Goal: Information Seeking & Learning: Learn about a topic

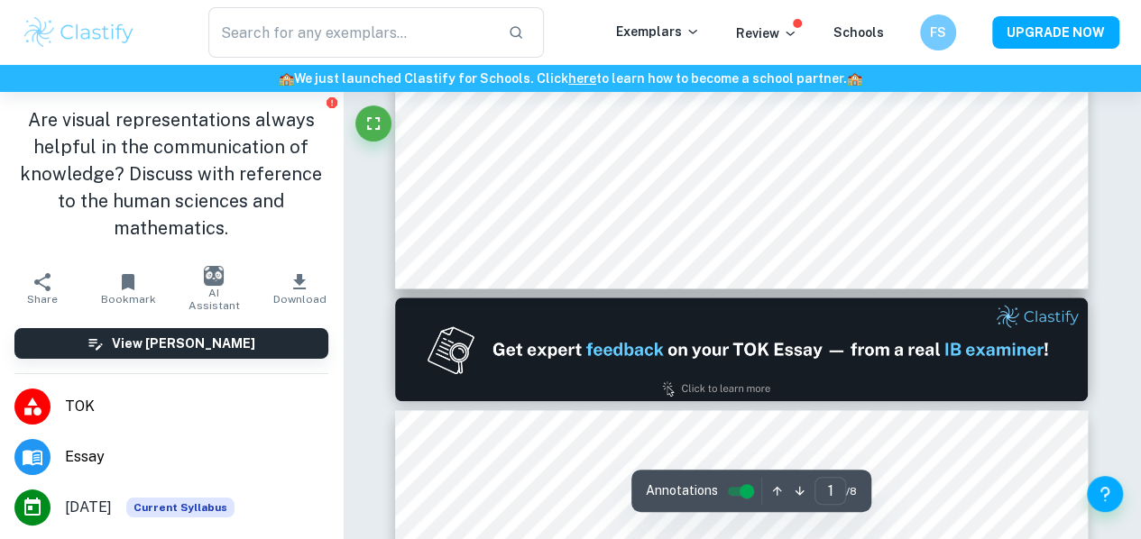
type input "2"
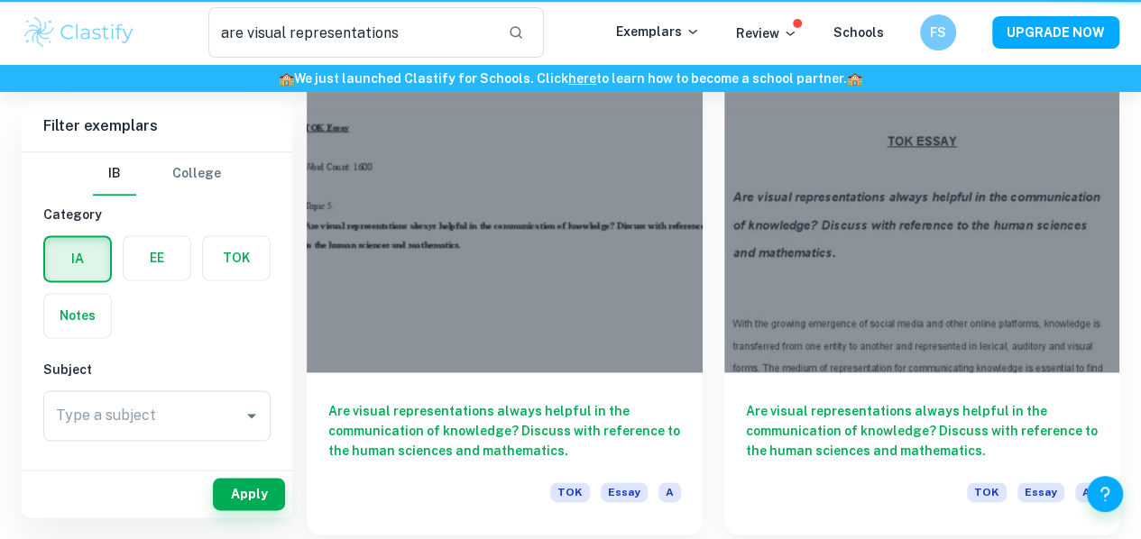
scroll to position [90, 0]
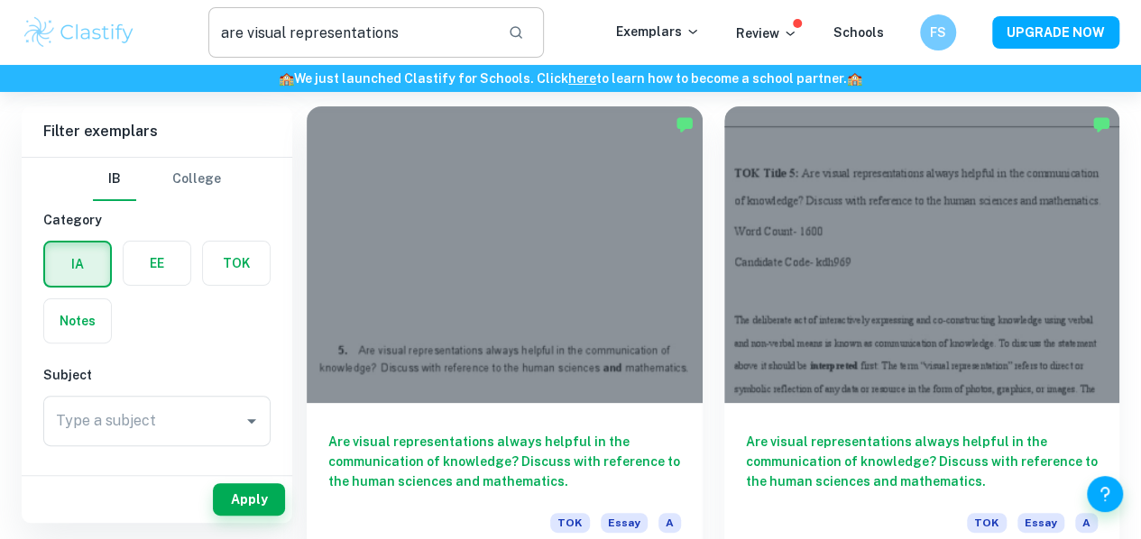
click at [420, 35] on input "are visual representations" at bounding box center [350, 32] width 285 height 51
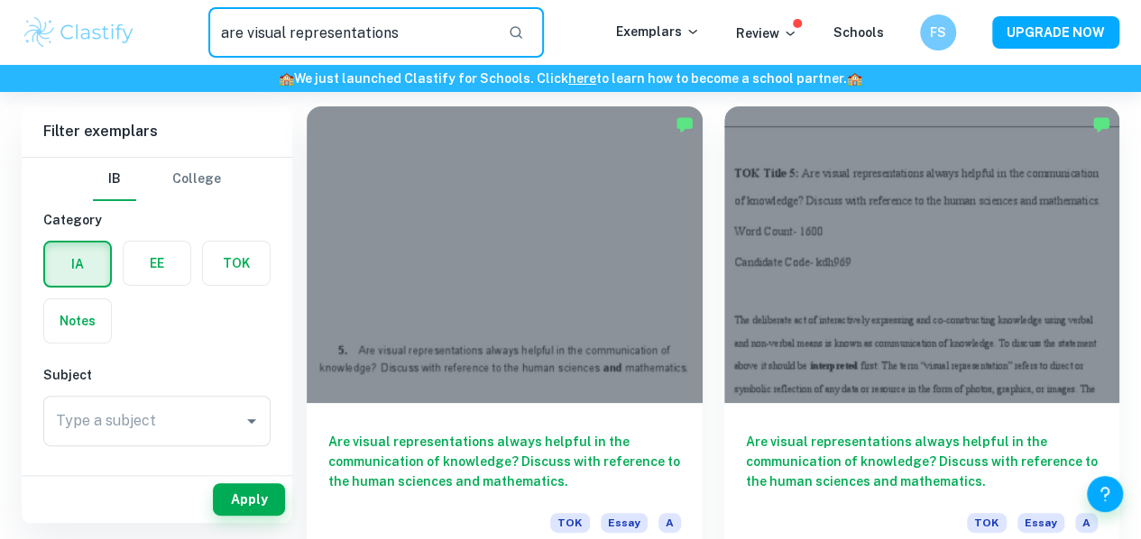
paste input "Can there be knowledge that is independent of culture?"
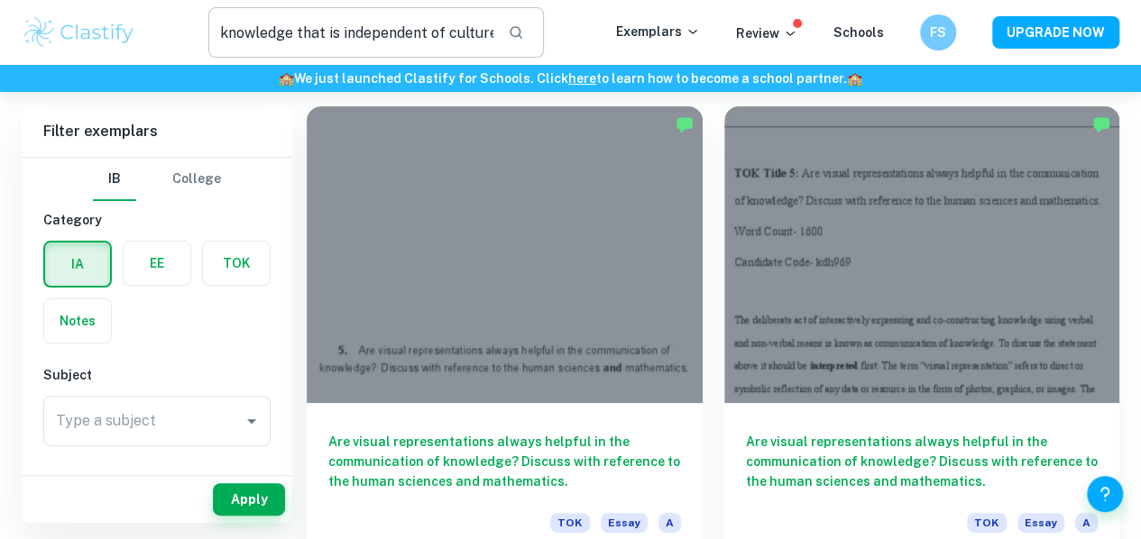
click at [506, 36] on div "Can there be knowledge that is independent of culture? ​" at bounding box center [376, 32] width 336 height 51
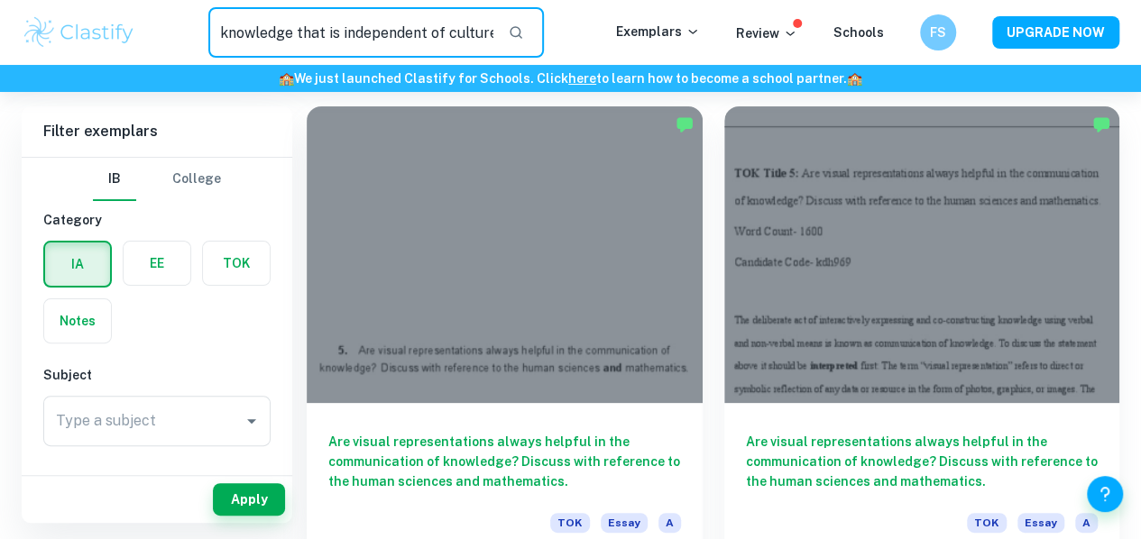
click at [527, 41] on button "button" at bounding box center [516, 32] width 31 height 31
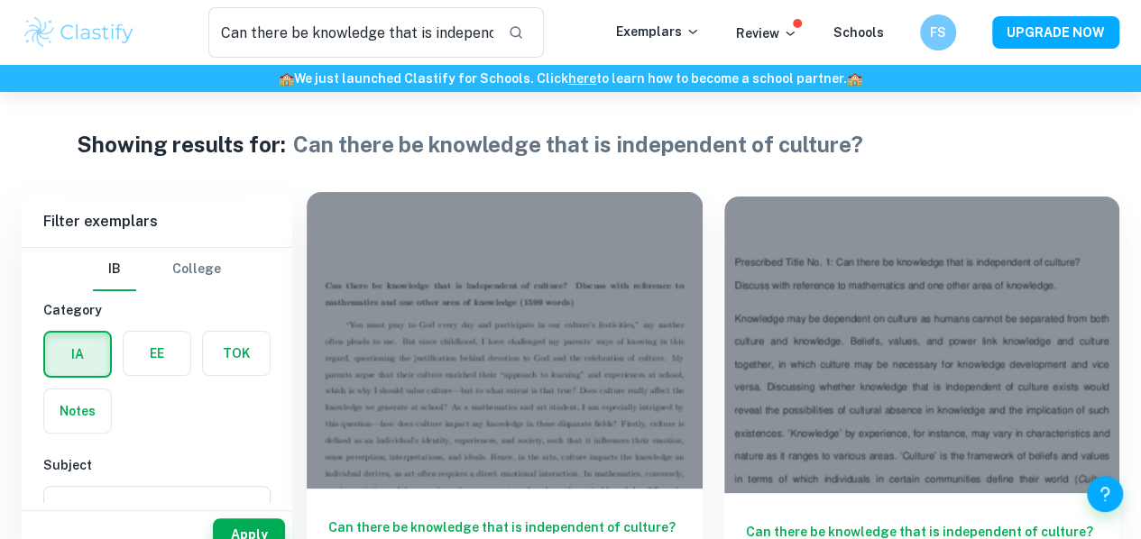
scroll to position [90, 0]
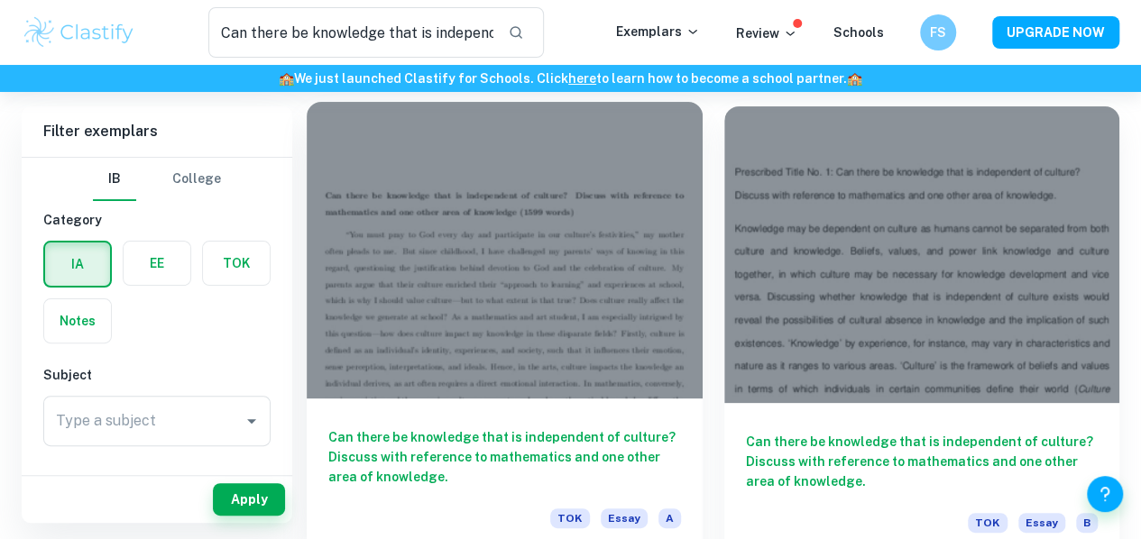
click at [506, 194] on div at bounding box center [505, 250] width 396 height 297
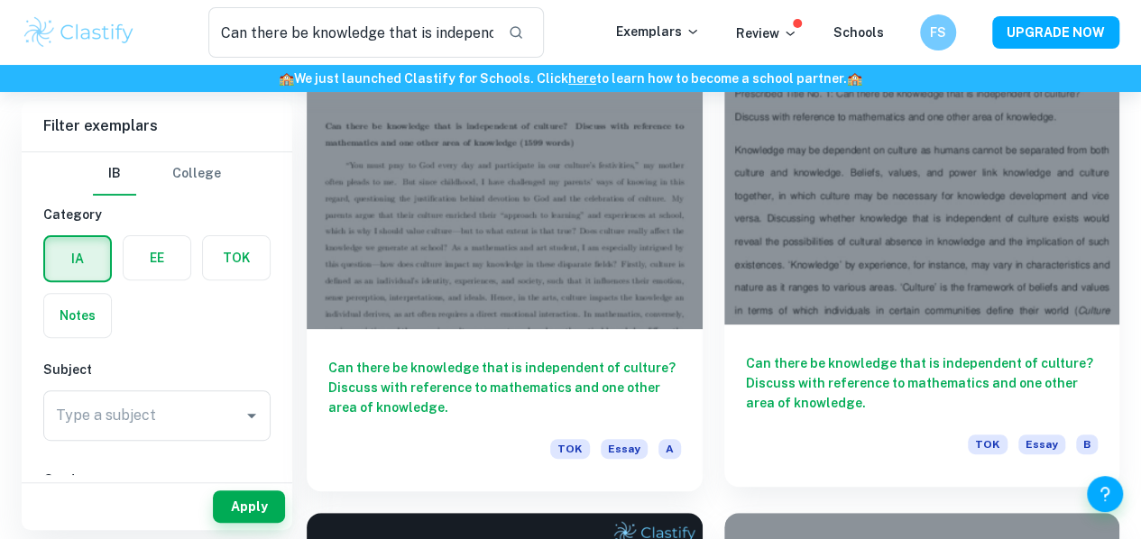
scroll to position [0, 0]
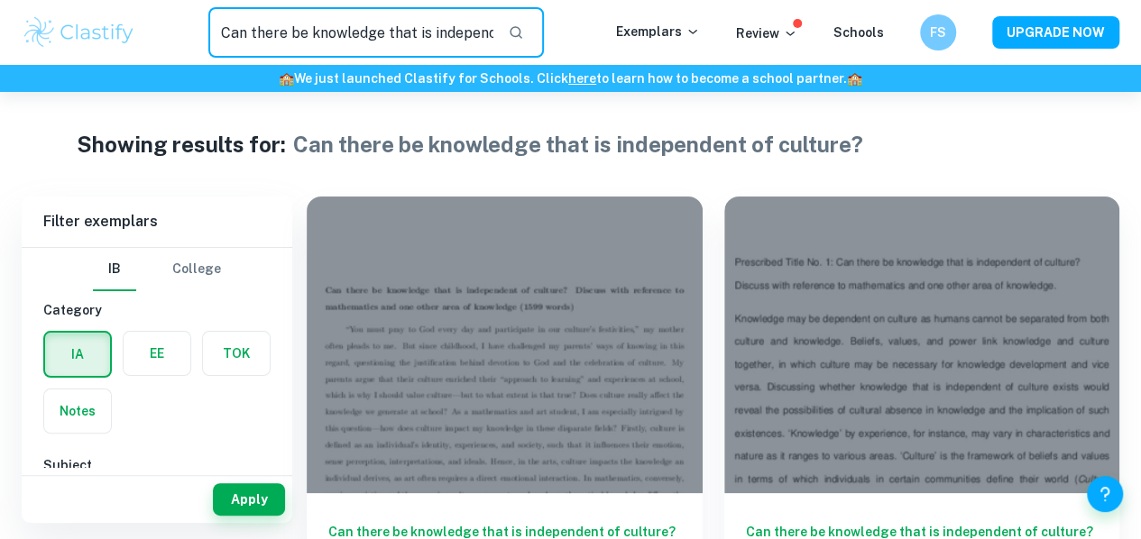
click at [434, 33] on input "Can there be knowledge that is independent of culture?" at bounding box center [350, 32] width 285 height 51
type input "Can there be knowledge that is independent"
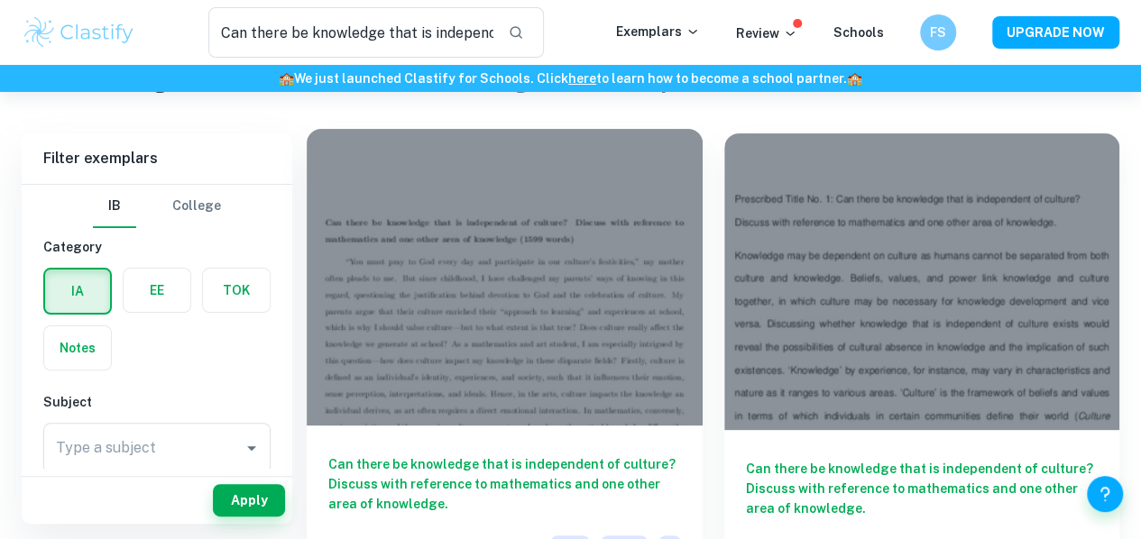
scroll to position [90, 0]
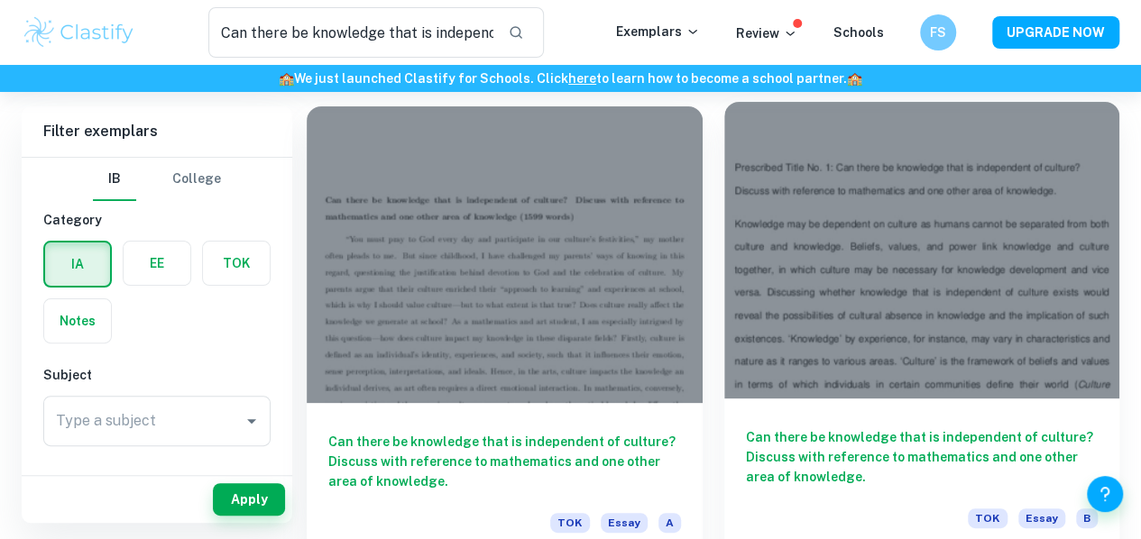
click at [746, 428] on h6 "Can there be knowledge that is independent of culture? Discuss with reference t…" at bounding box center [922, 458] width 353 height 60
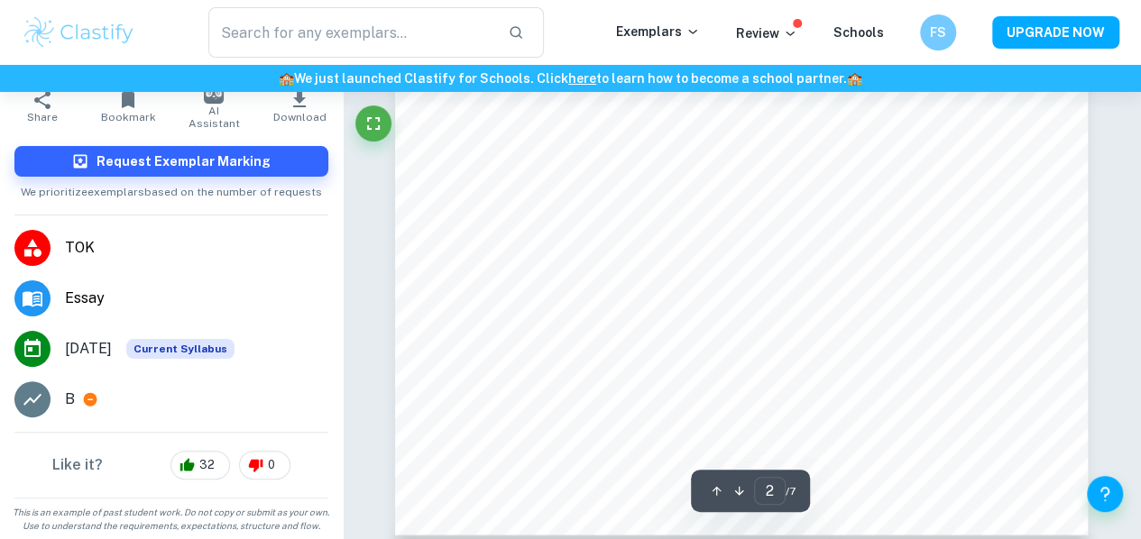
scroll to position [1533, 0]
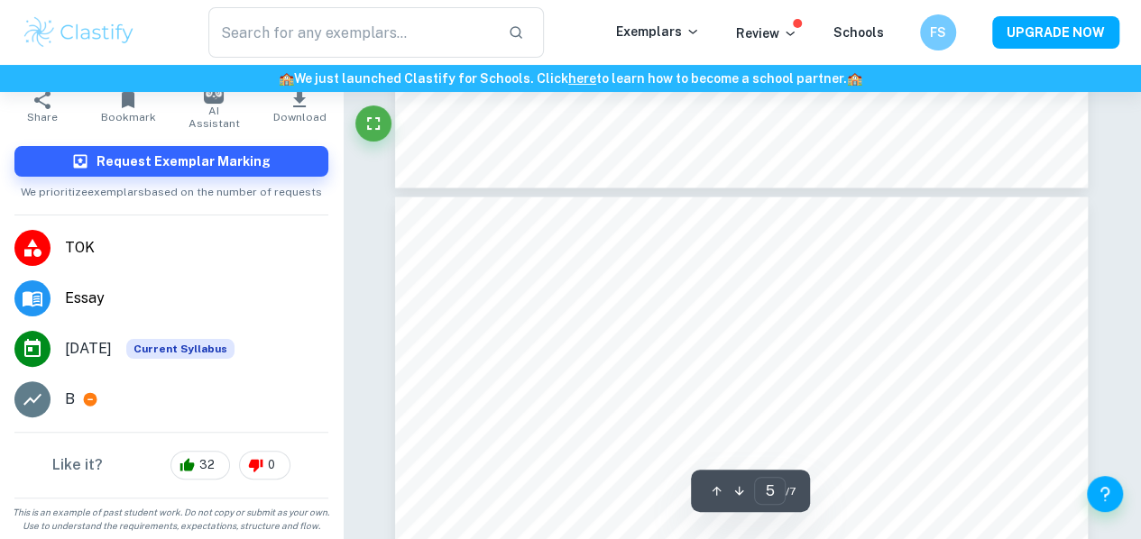
type input "6"
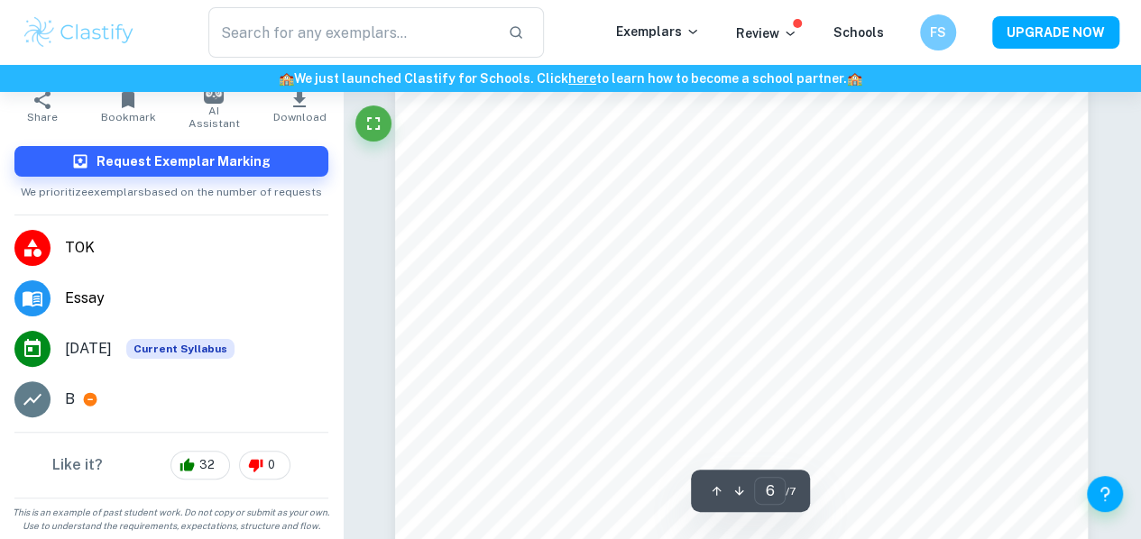
type input "Can there be knowledge that is independent"
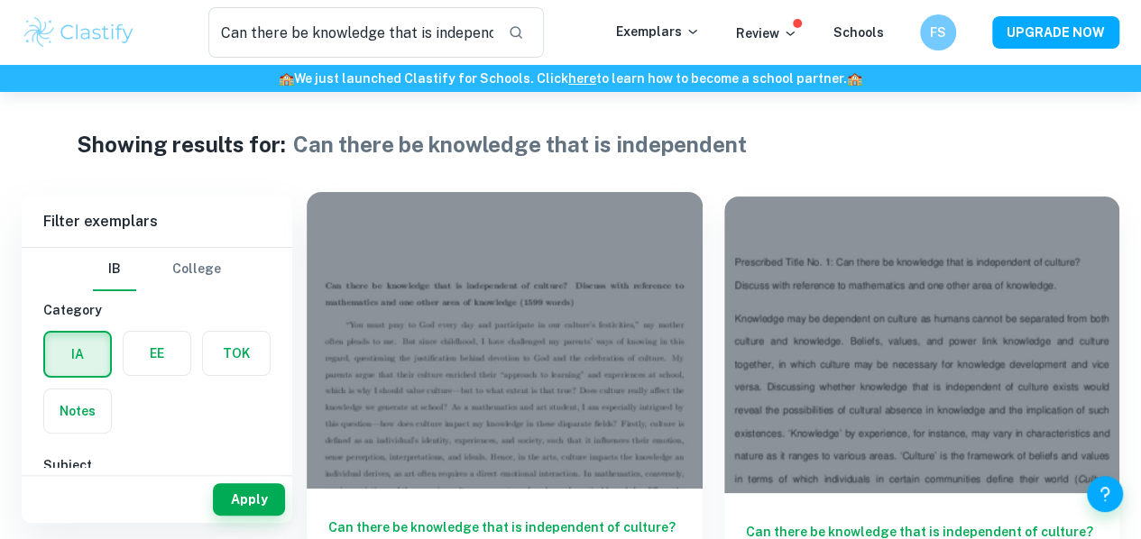
click at [474, 334] on div at bounding box center [505, 340] width 396 height 297
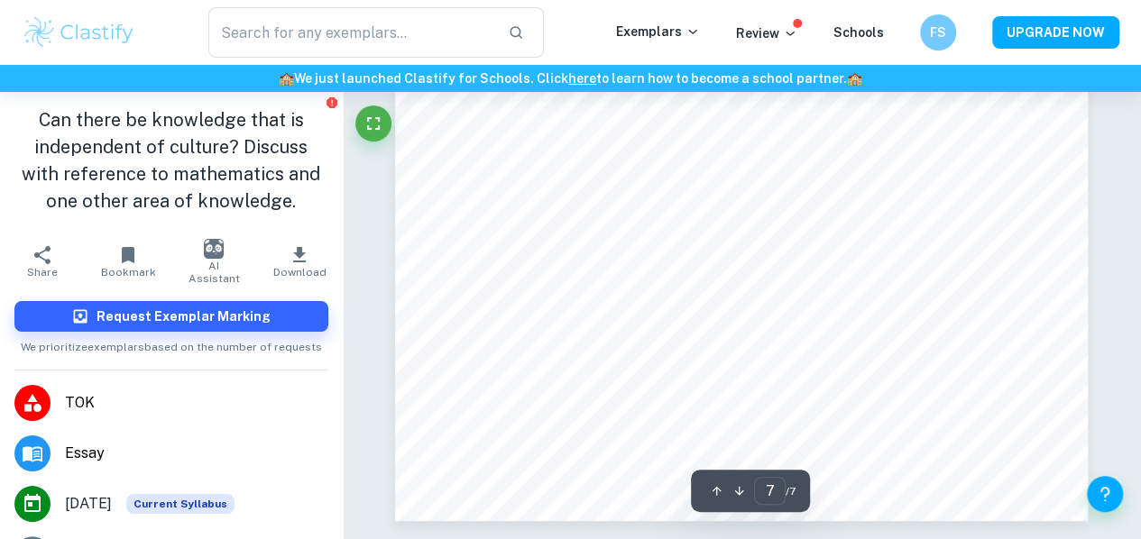
scroll to position [6725, 0]
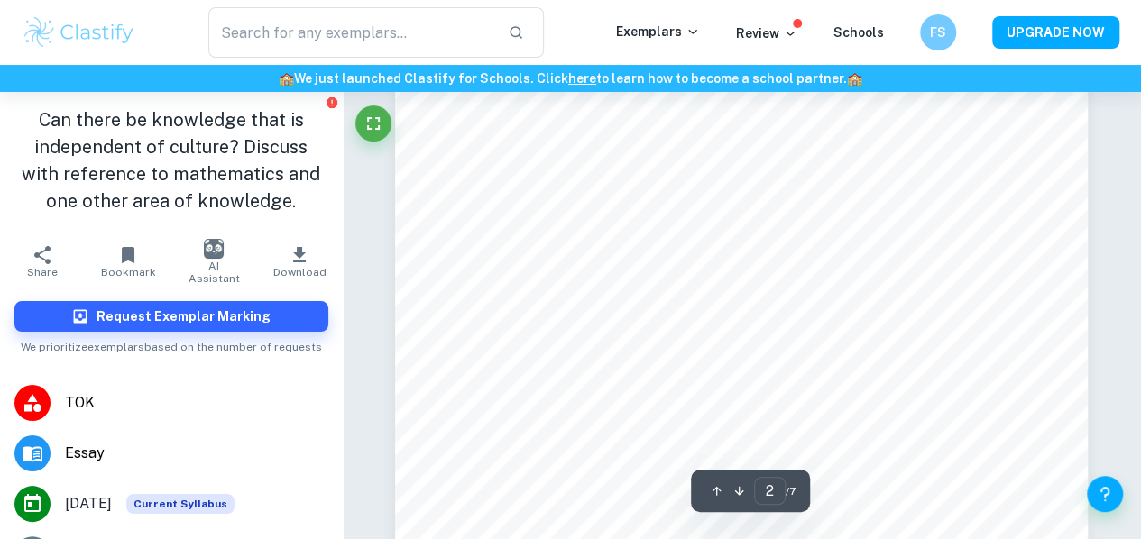
type input "1"
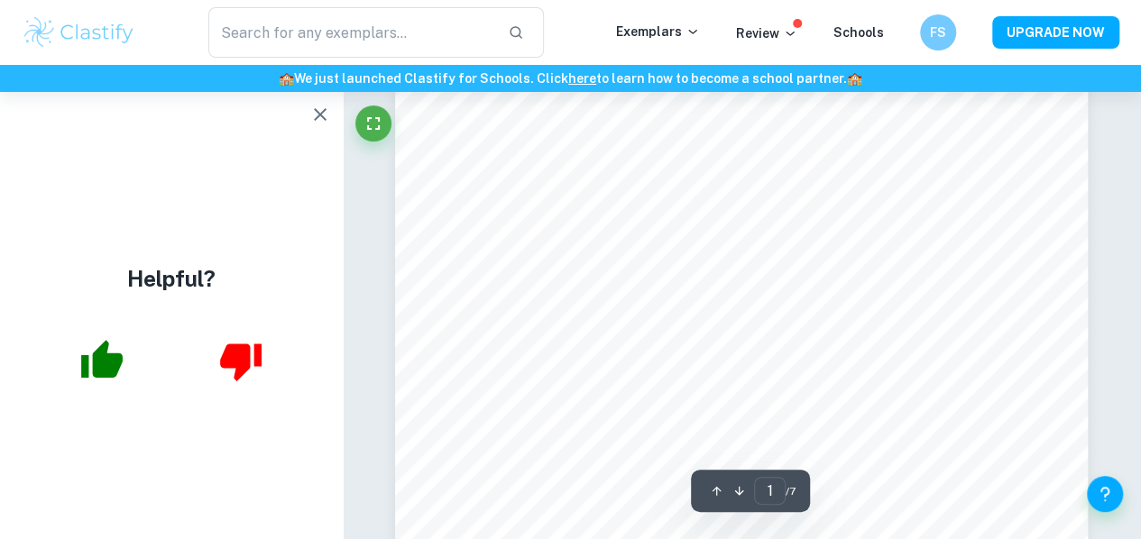
scroll to position [0, 0]
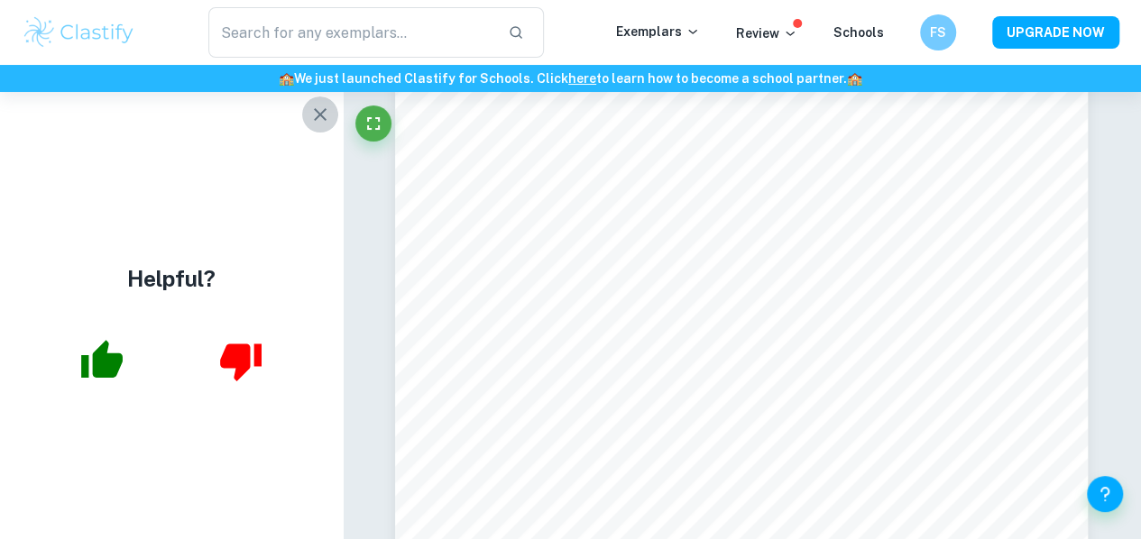
click at [327, 119] on icon "button" at bounding box center [320, 115] width 22 height 22
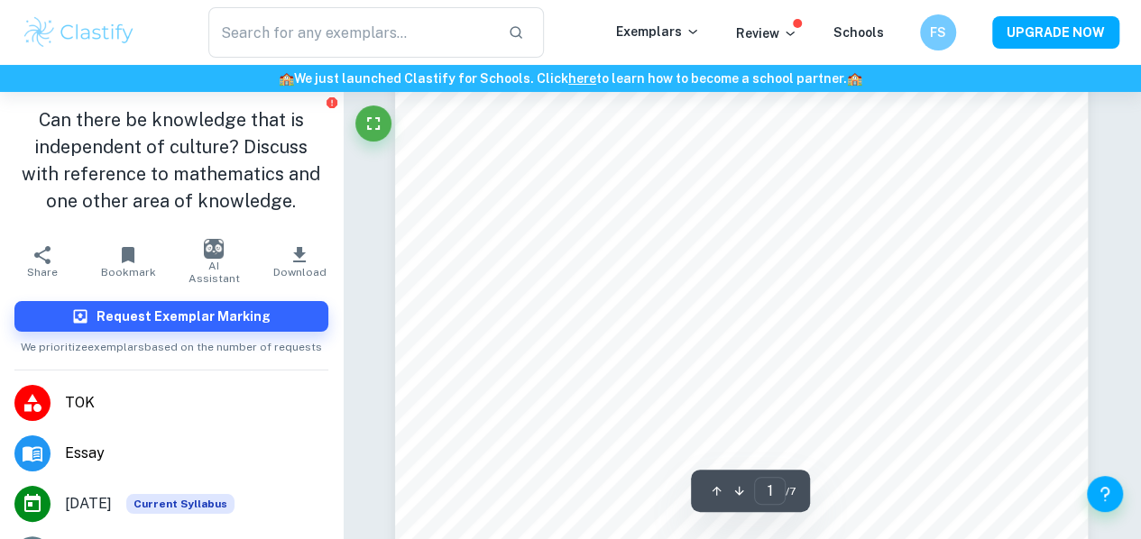
type input "Can there be knowledge that is independent"
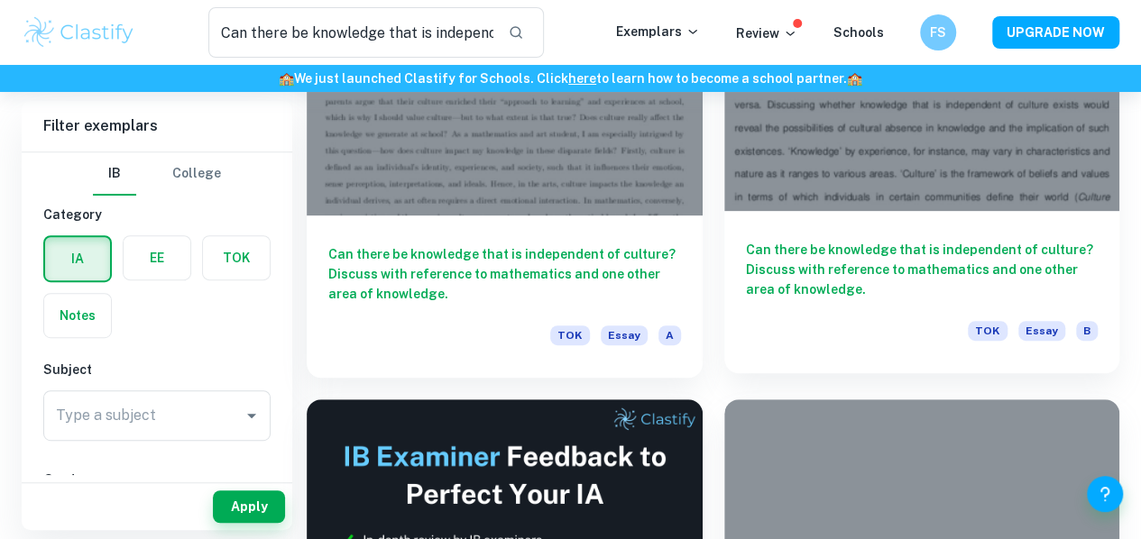
scroll to position [180, 0]
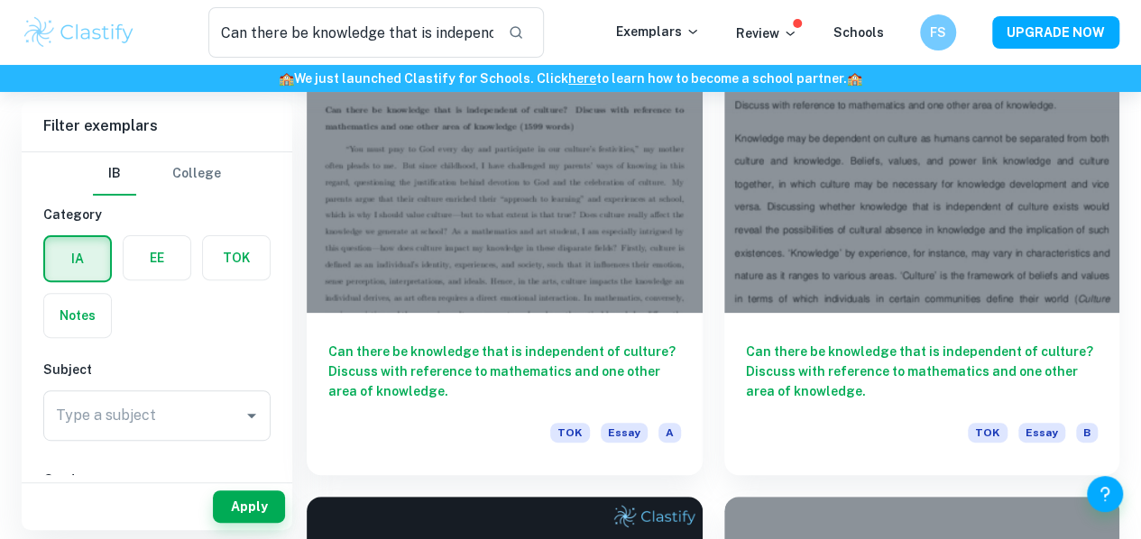
click at [942, 31] on h6 "FS" at bounding box center [938, 33] width 21 height 20
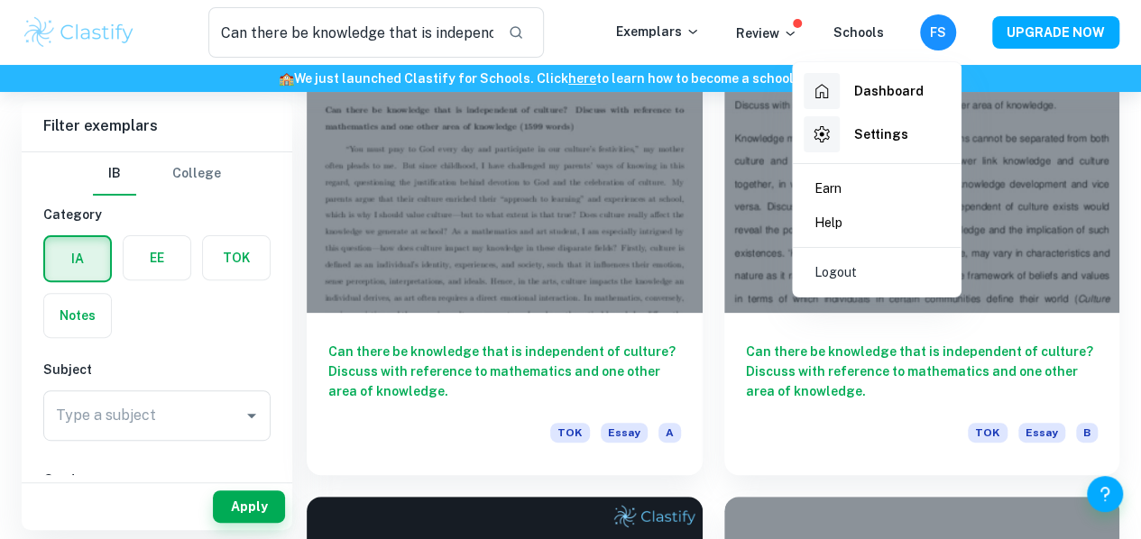
click at [942, 31] on div at bounding box center [570, 269] width 1141 height 539
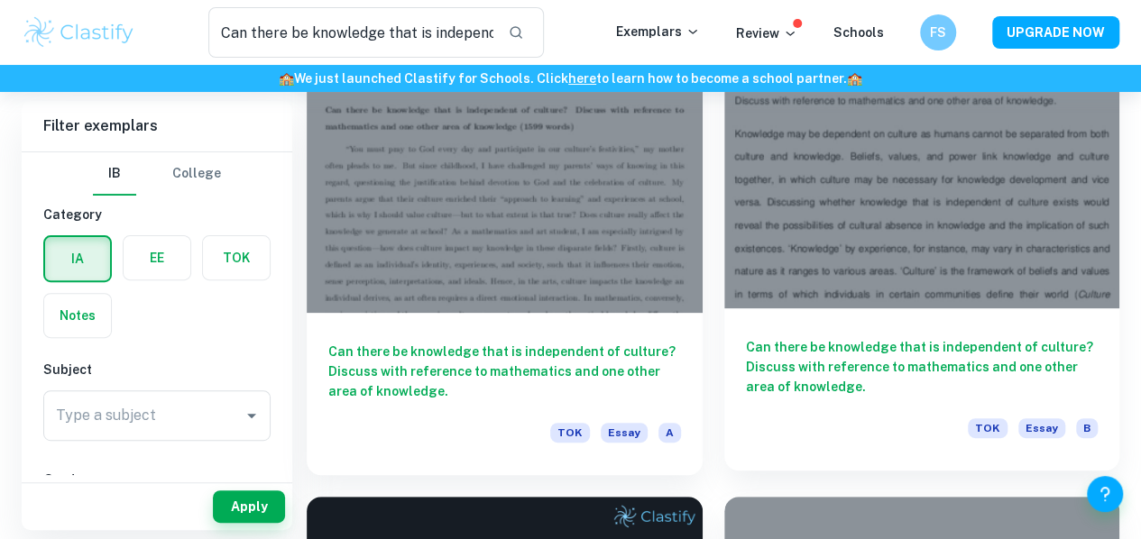
scroll to position [451, 0]
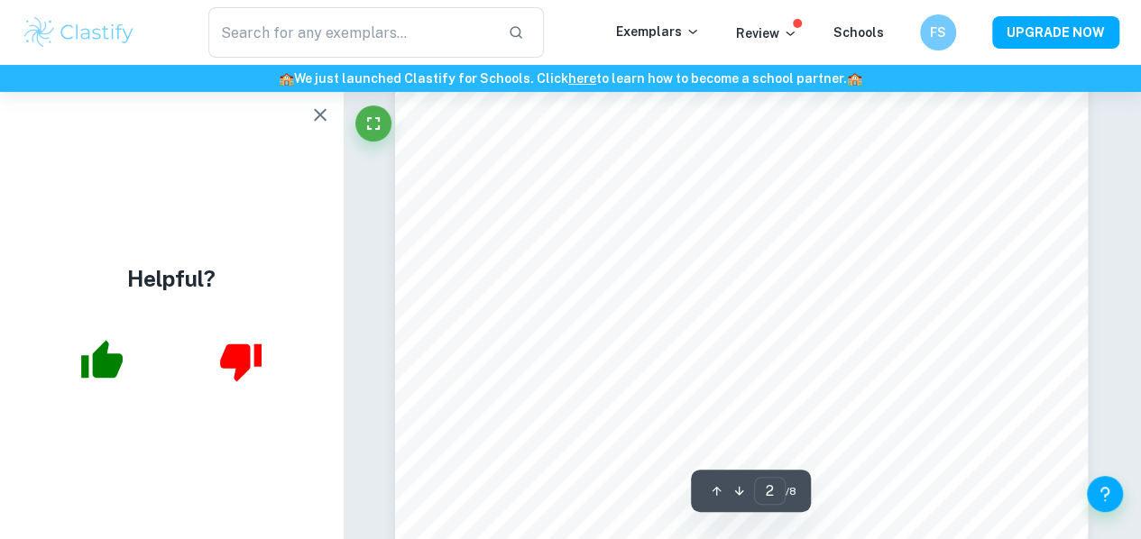
scroll to position [1443, 0]
click at [328, 113] on icon "button" at bounding box center [320, 115] width 22 height 22
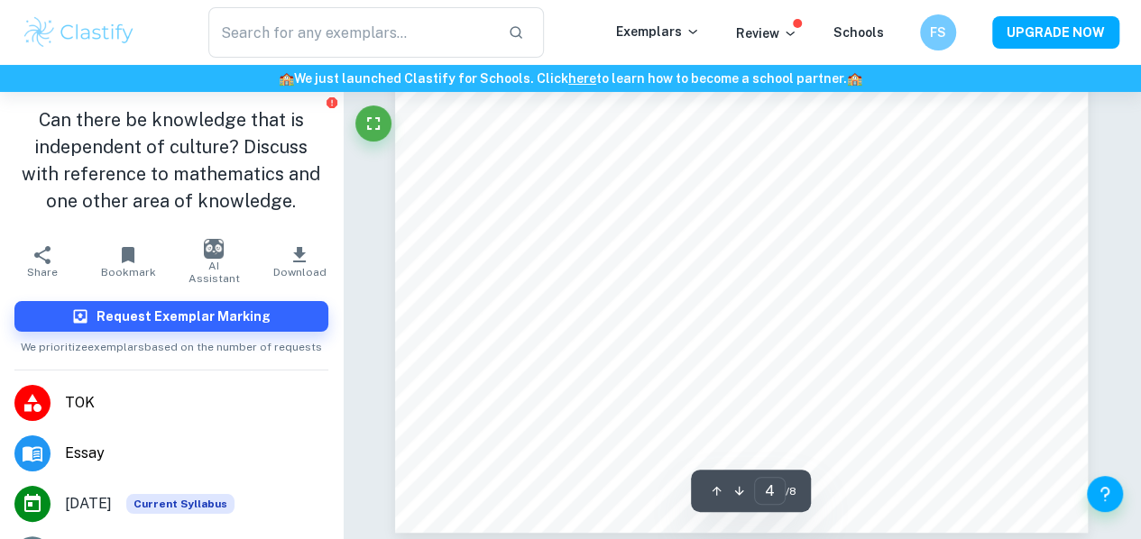
scroll to position [3518, 0]
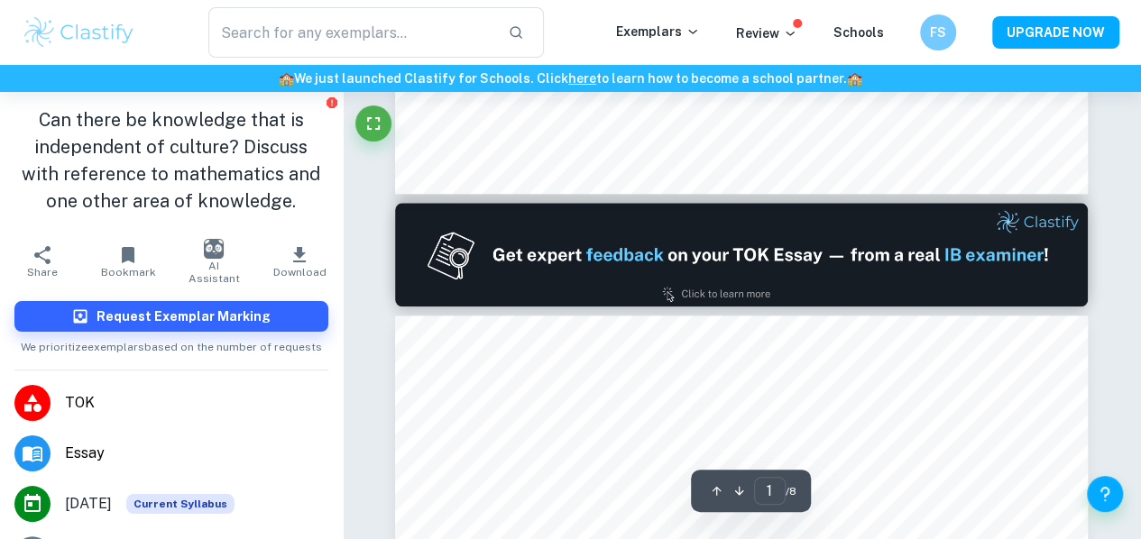
type input "2"
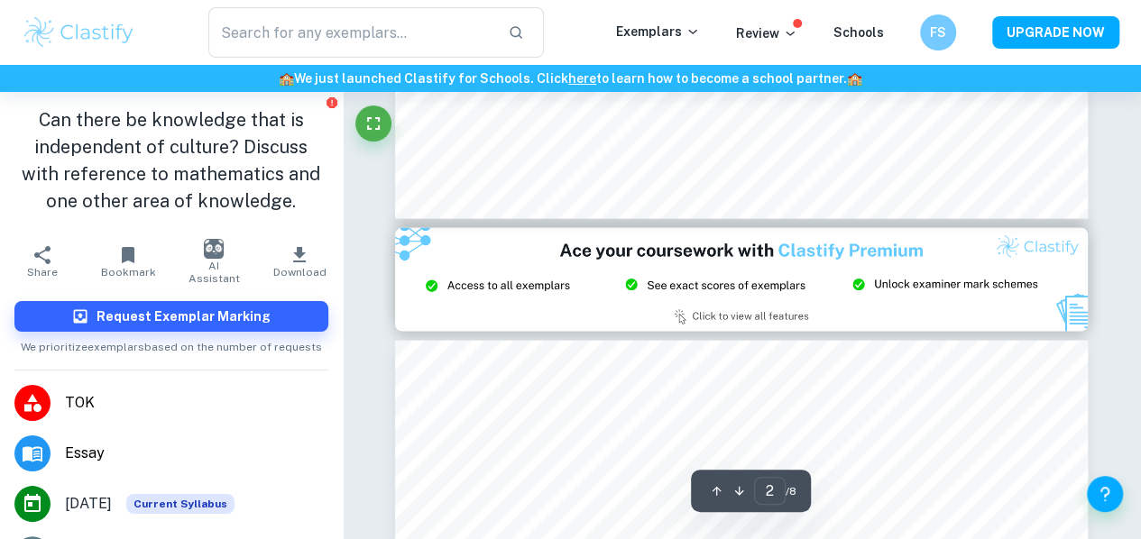
type input "Can there be knowledge that is independent"
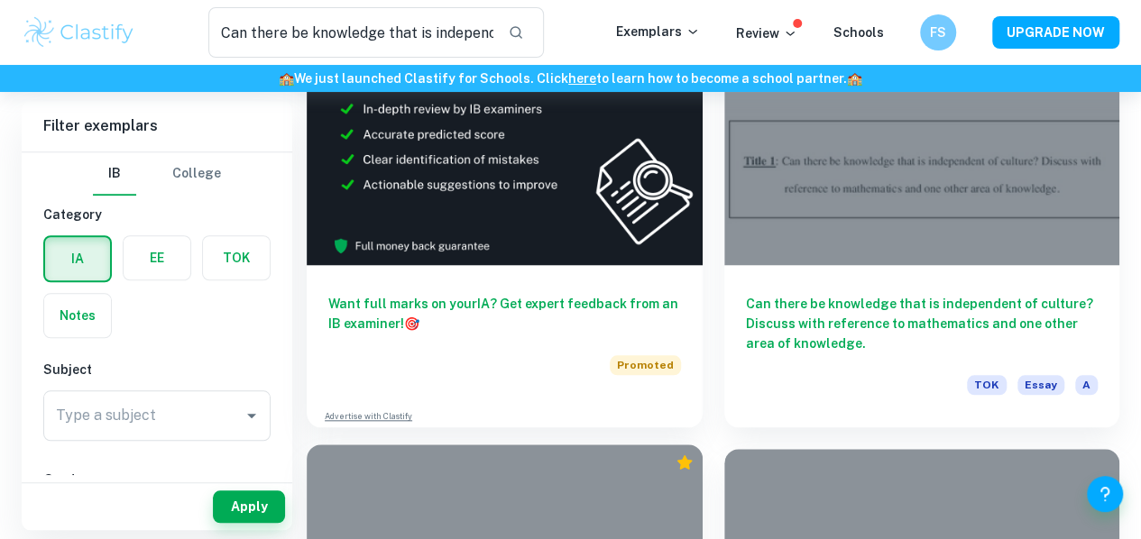
scroll to position [812, 0]
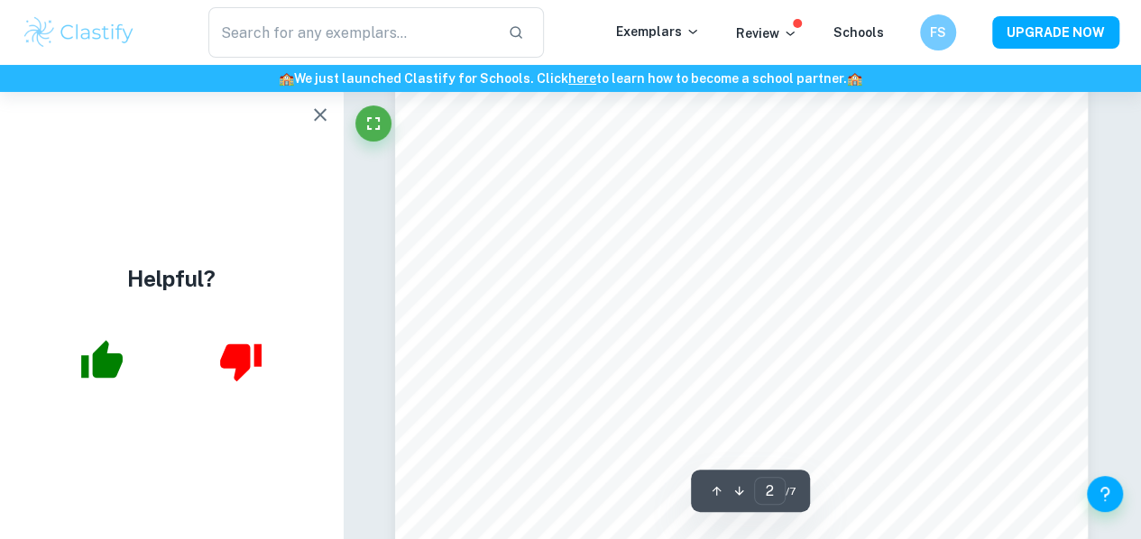
click at [324, 115] on icon "button" at bounding box center [320, 115] width 22 height 22
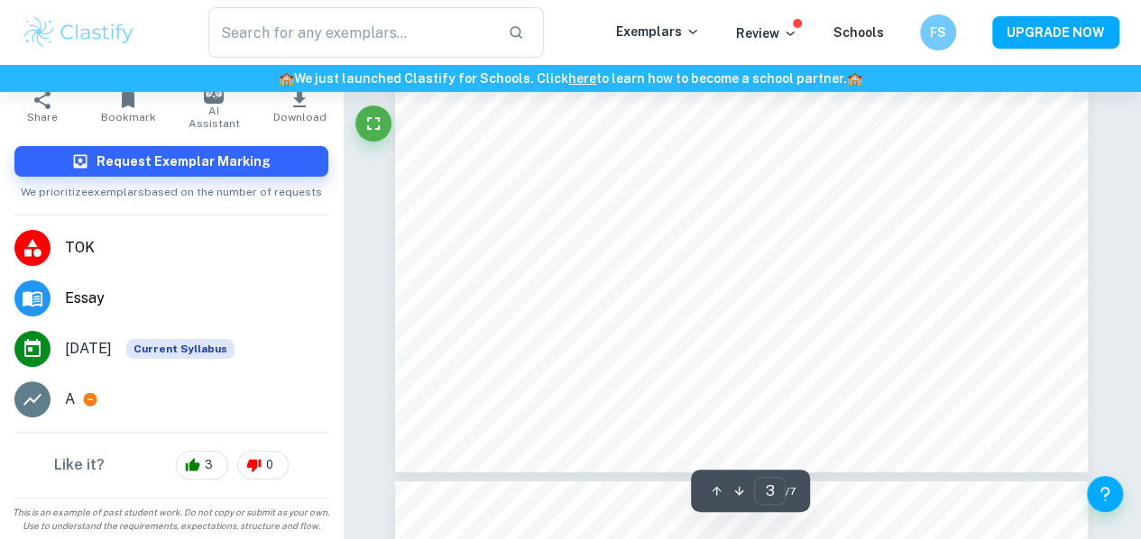
scroll to position [2847, 0]
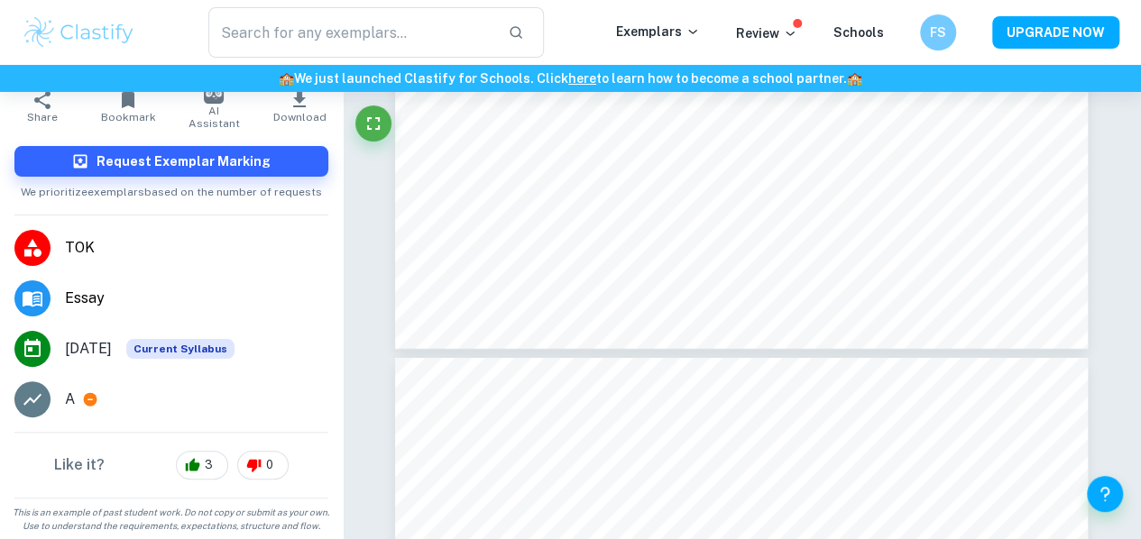
type input "4"
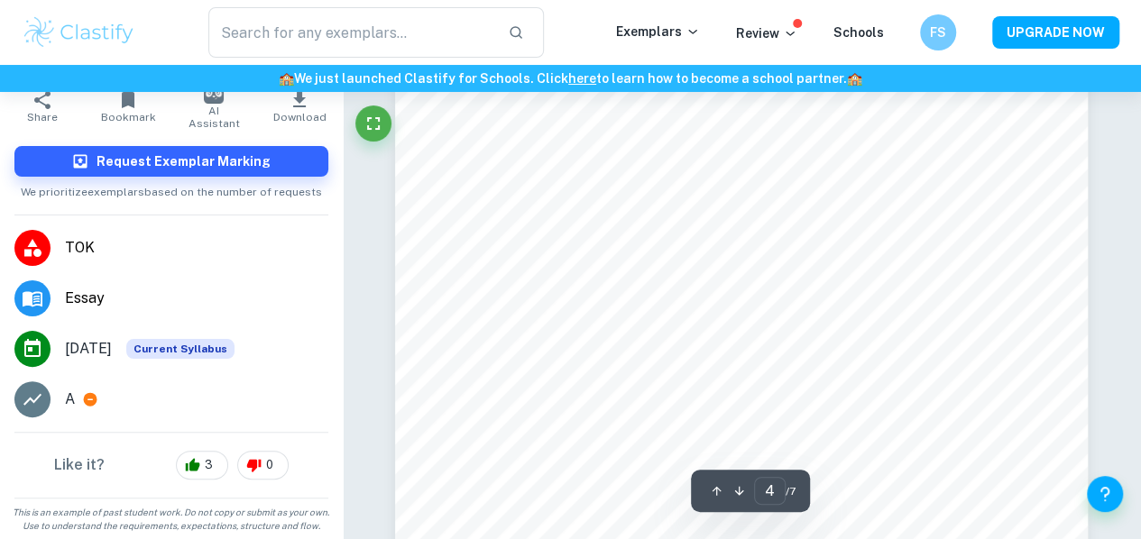
scroll to position [3478, 0]
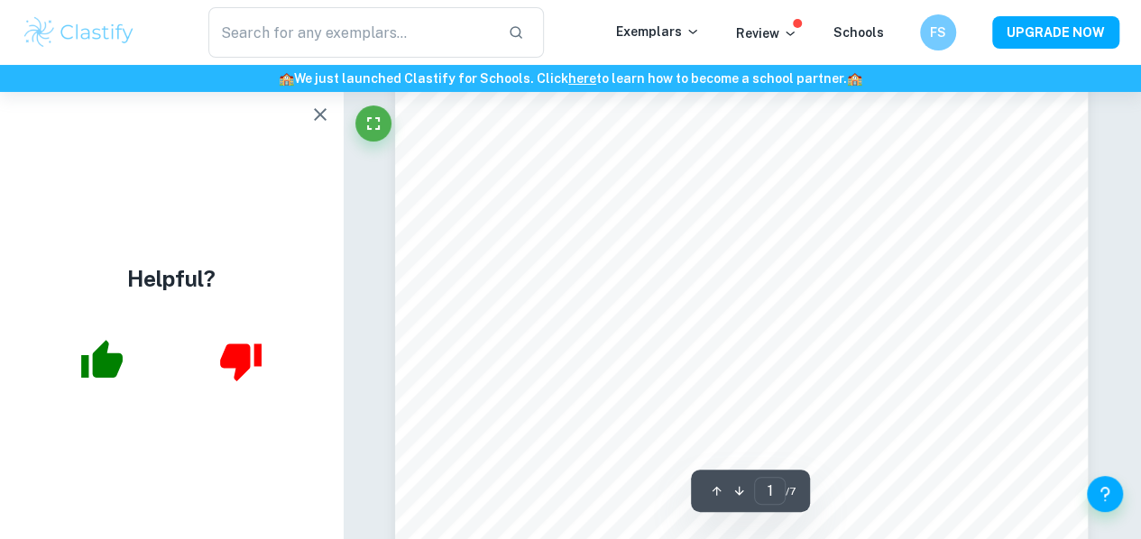
scroll to position [271, 0]
